Goal: Information Seeking & Learning: Learn about a topic

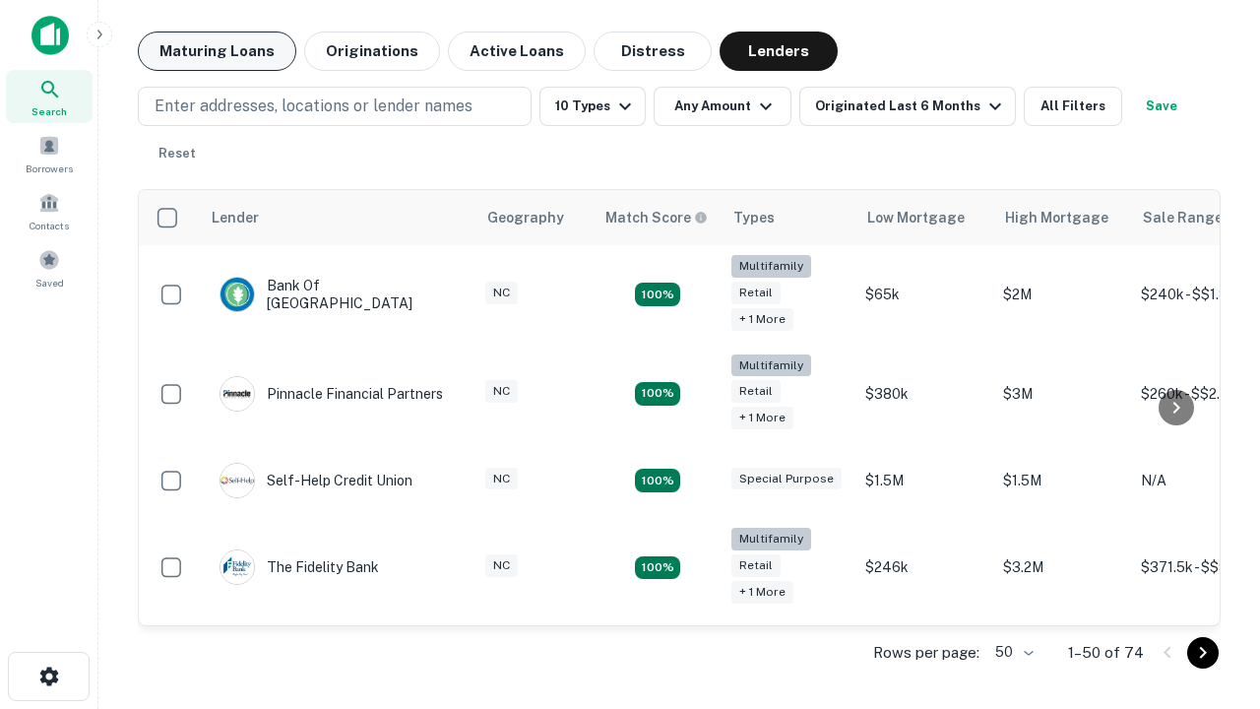
click at [217, 51] on button "Maturing Loans" at bounding box center [217, 51] width 159 height 39
